Goal: Check status: Check status

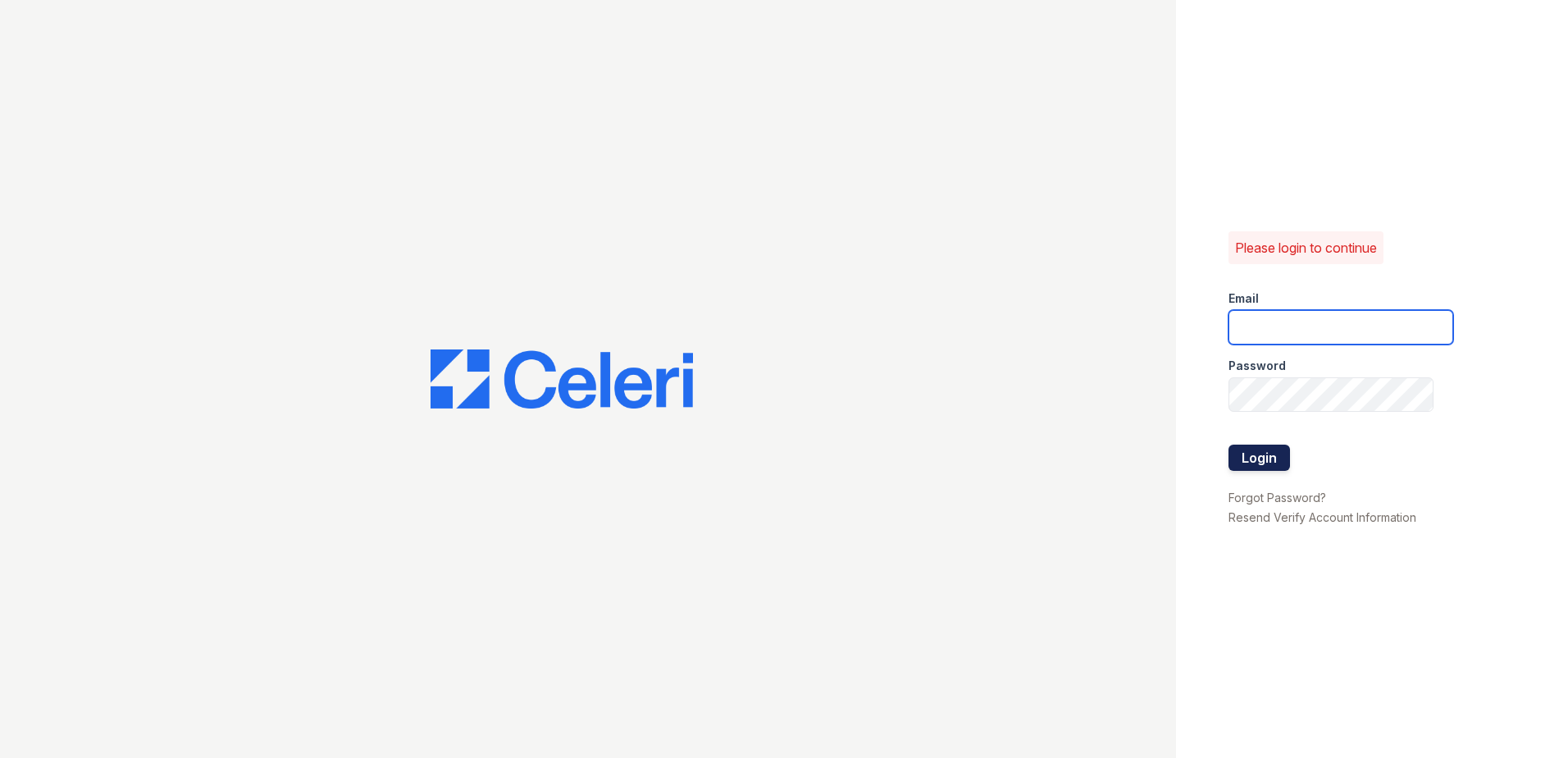
type input "[EMAIL_ADDRESS][DOMAIN_NAME]"
click at [1259, 454] on button "Login" at bounding box center [1259, 458] width 61 height 26
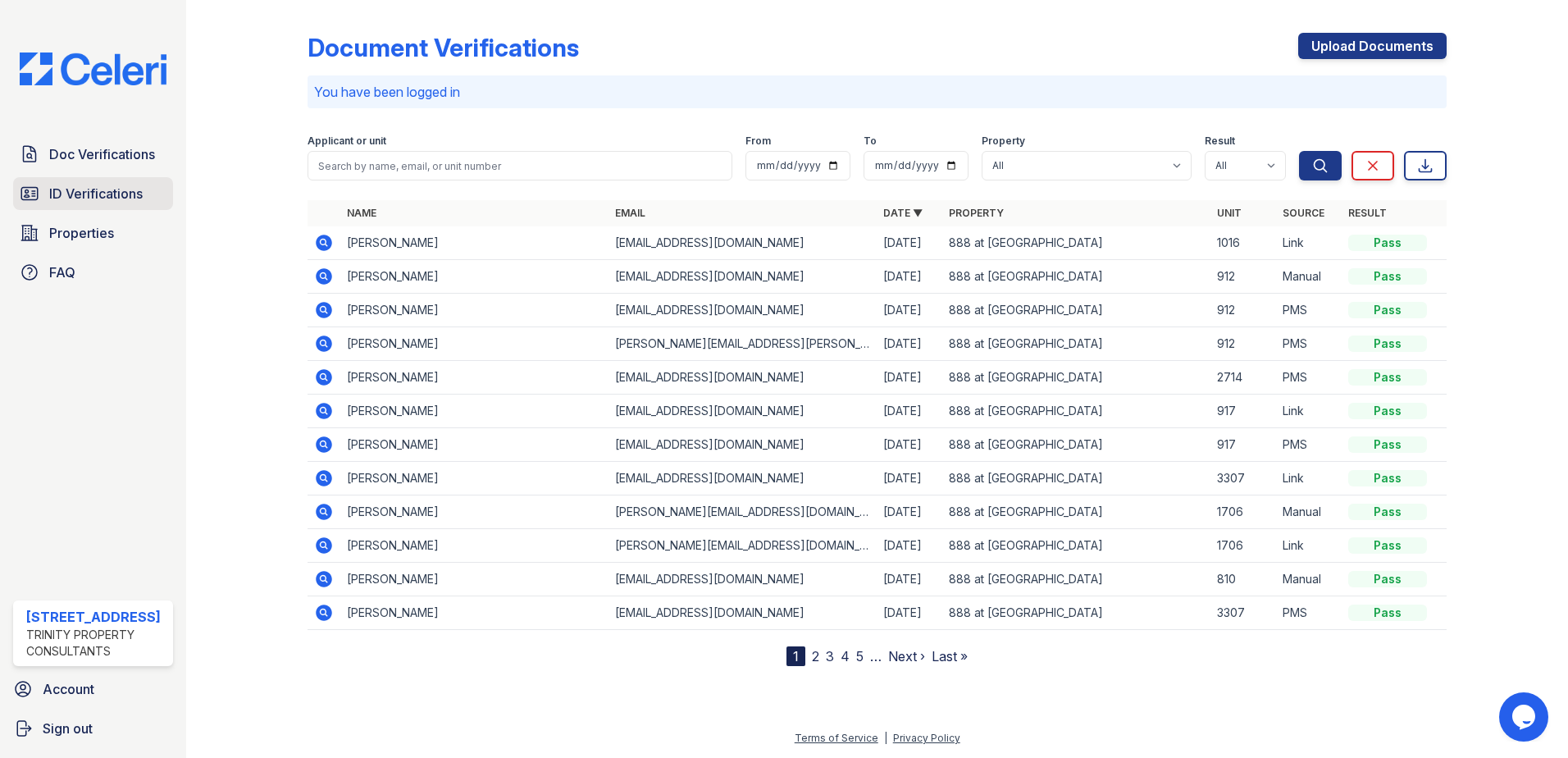
click at [121, 193] on span "ID Verifications" at bounding box center [95, 193] width 94 height 20
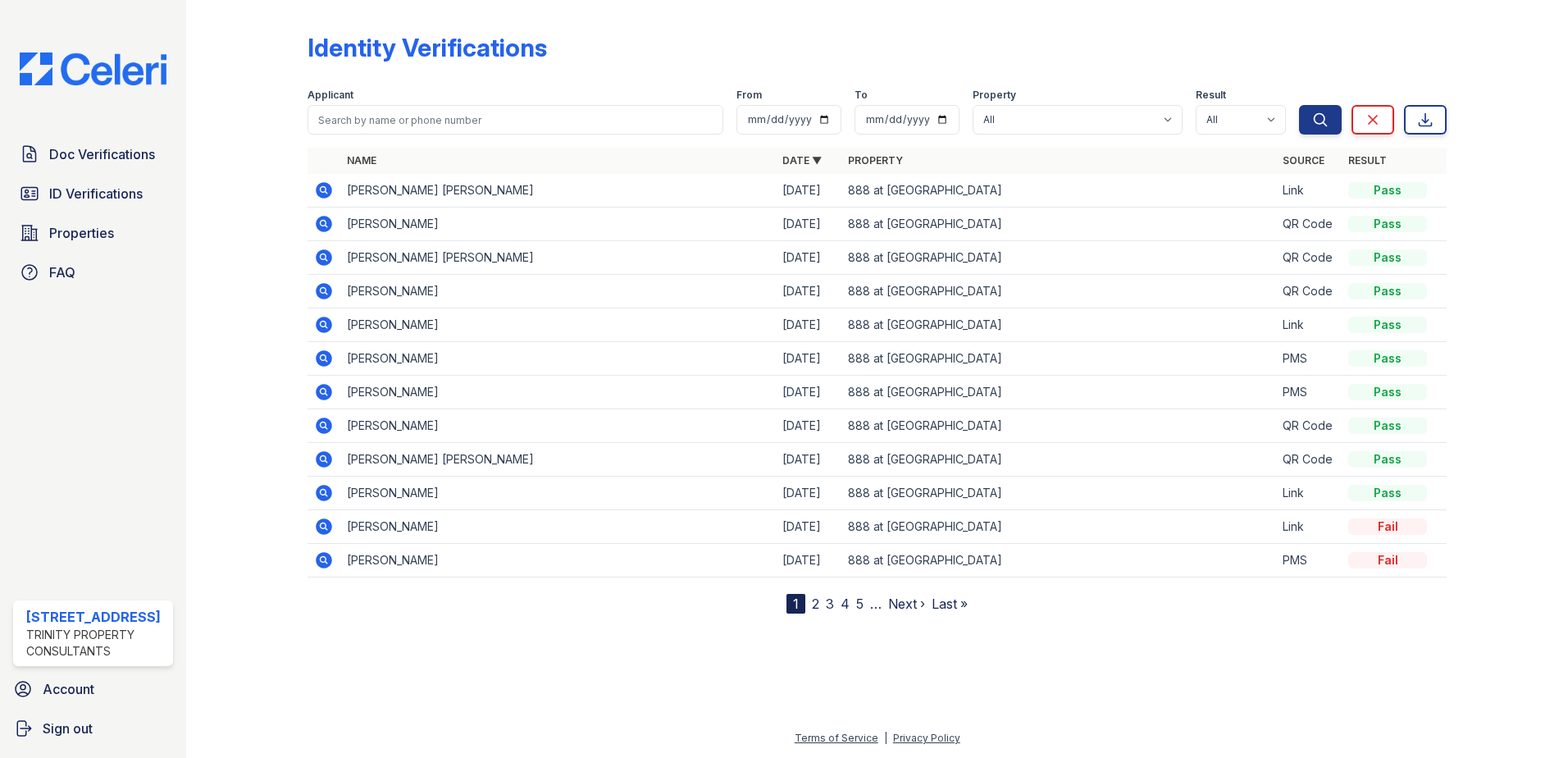
click at [327, 191] on icon at bounding box center [323, 190] width 20 height 20
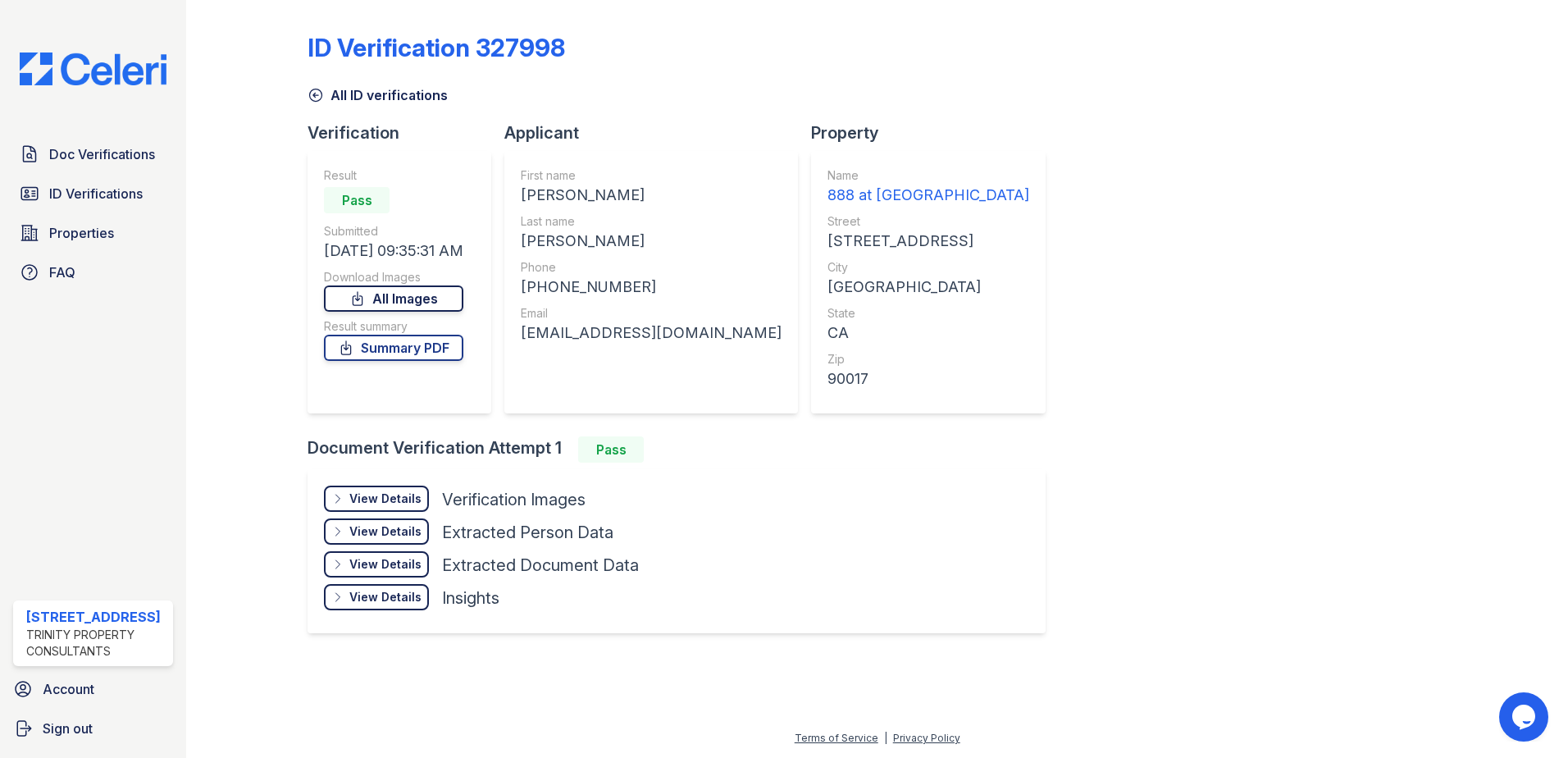
click at [435, 306] on link "All Images" at bounding box center [394, 299] width 140 height 26
click at [98, 162] on span "Doc Verifications" at bounding box center [101, 154] width 106 height 20
